Goal: Transaction & Acquisition: Download file/media

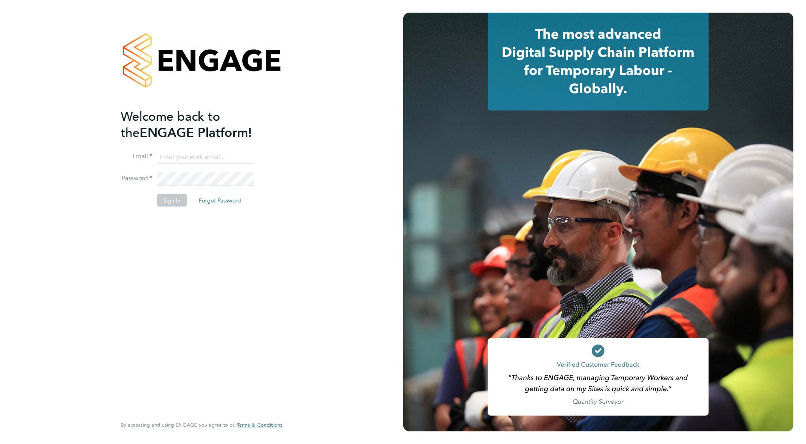
type input "supportuser4@engagetech.com"
click at [170, 199] on button "Sign In" at bounding box center [172, 200] width 30 height 13
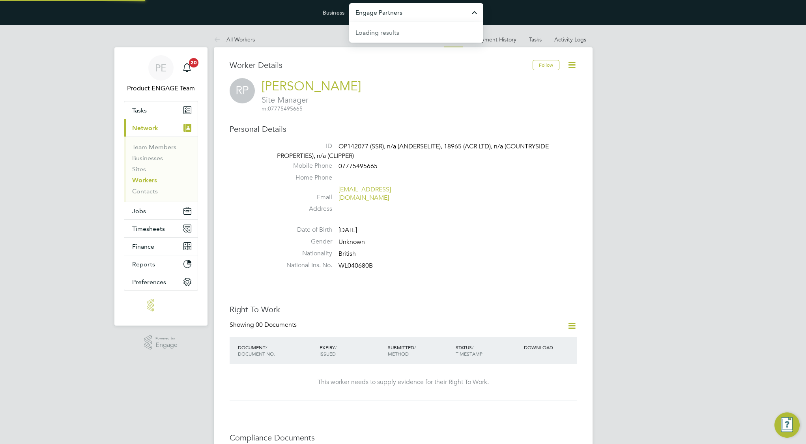
click at [421, 14] on input "Engage Partners" at bounding box center [416, 12] width 134 height 19
type input "Vistry Group Plc"
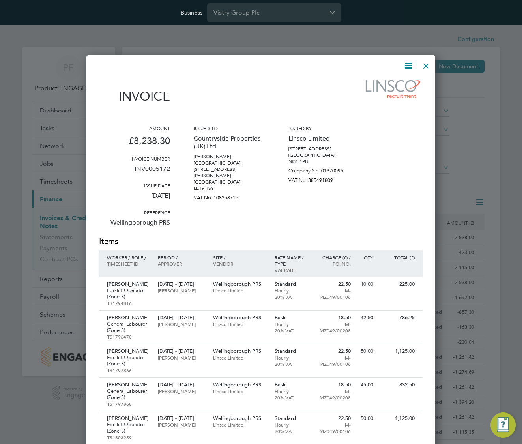
click at [409, 69] on icon at bounding box center [408, 66] width 10 height 10
click at [410, 69] on icon at bounding box center [408, 66] width 10 height 10
drag, startPoint x: 410, startPoint y: 64, endPoint x: 389, endPoint y: 79, distance: 24.6
click at [410, 64] on icon at bounding box center [408, 66] width 10 height 10
click at [411, 66] on icon at bounding box center [408, 66] width 10 height 10
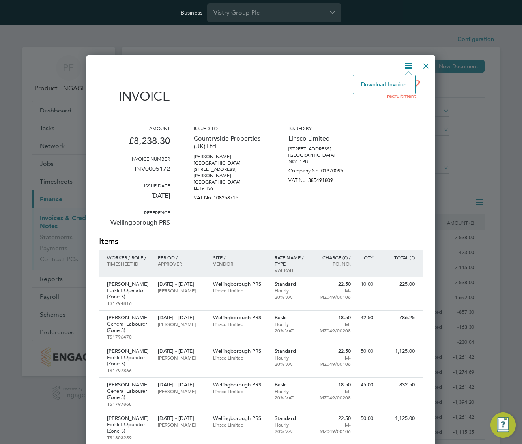
click at [389, 84] on li "Download Invoice" at bounding box center [384, 84] width 54 height 11
click at [407, 66] on icon at bounding box center [408, 66] width 10 height 10
